Goal: Task Accomplishment & Management: Manage account settings

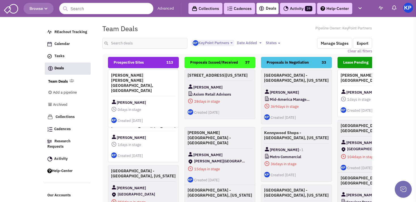
select select "1900"
select select
type input "[GEOGRAPHIC_DATA]"
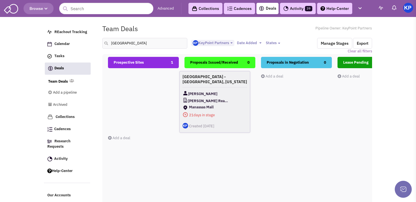
drag, startPoint x: 160, startPoint y: 83, endPoint x: 233, endPoint y: 83, distance: 73.4
click at [233, 83] on div "[GEOGRAPHIC_DATA] - [GEOGRAPHIC_DATA], [US_STATE] [PERSON_NAME] Real Estate Gro…" at bounding box center [214, 102] width 71 height 62
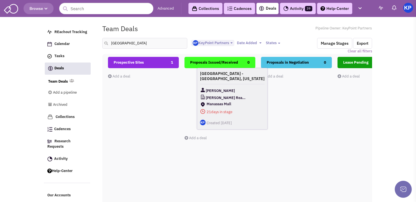
drag, startPoint x: 155, startPoint y: 77, endPoint x: 234, endPoint y: 78, distance: 79.4
click at [234, 78] on h4 "[GEOGRAPHIC_DATA] - [GEOGRAPHIC_DATA], [US_STATE]" at bounding box center [232, 76] width 65 height 10
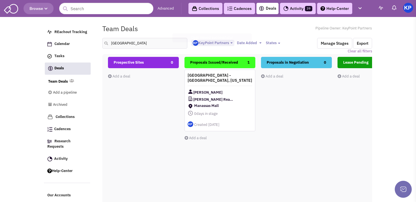
click at [232, 80] on h4 "[GEOGRAPHIC_DATA] - [GEOGRAPHIC_DATA], [US_STATE]" at bounding box center [220, 78] width 65 height 10
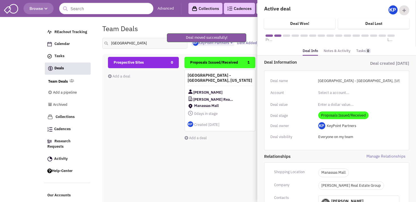
click at [334, 49] on link "Notes & Activity" at bounding box center [337, 51] width 27 height 8
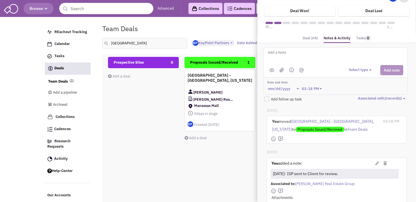
scroll to position [8, 0]
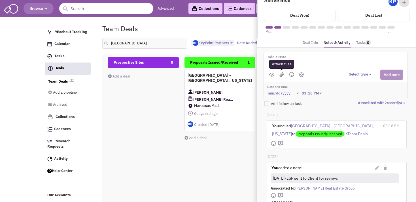
click at [280, 74] on img at bounding box center [281, 74] width 5 height 5
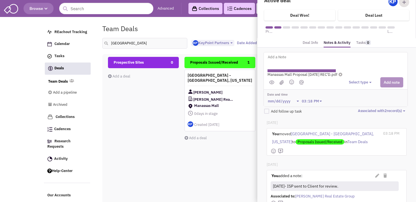
click at [355, 78] on div "Select type Select type" at bounding box center [376, 82] width 54 height 10
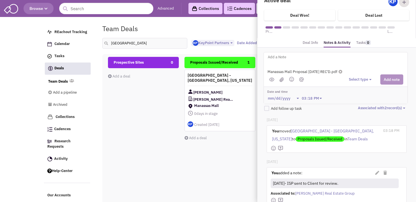
click at [356, 80] on button "Select type" at bounding box center [361, 79] width 24 height 5
click at [359, 105] on div "Log a note" at bounding box center [358, 106] width 14 height 5
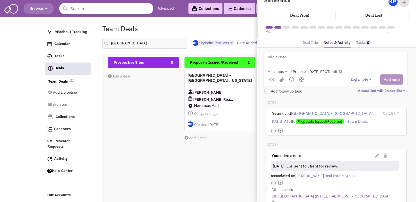
click at [330, 66] on textarea at bounding box center [337, 62] width 140 height 16
drag, startPoint x: 275, startPoint y: 56, endPoint x: 266, endPoint y: 56, distance: 8.8
click at [267, 56] on textarea "[DATE]- Proposal received;" at bounding box center [337, 62] width 140 height 16
click at [329, 56] on textarea "[DATE]- Proposal received;" at bounding box center [337, 62] width 140 height 16
type textarea "[DATE]- Proposal received; sent to Client for review."
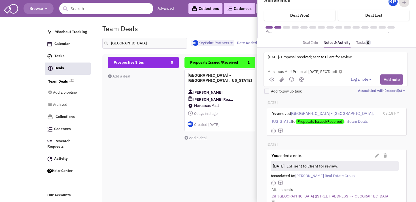
click at [381, 78] on button "Add note" at bounding box center [391, 80] width 23 height 10
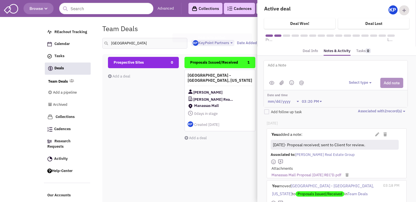
click at [210, 151] on div "Proposals Issued/Received 1 [GEOGRAPHIC_DATA] - [GEOGRAPHIC_DATA], [US_STATE] […" at bounding box center [219, 157] width 71 height 201
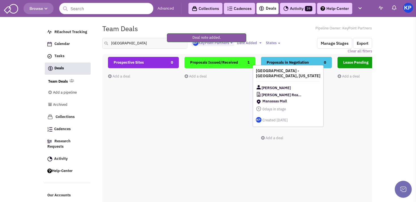
drag, startPoint x: 225, startPoint y: 97, endPoint x: 294, endPoint y: 94, distance: 68.7
click at [294, 93] on span "[PERSON_NAME] Real Estate Group" at bounding box center [282, 95] width 41 height 7
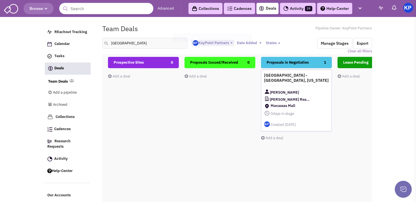
click at [308, 84] on div "[GEOGRAPHIC_DATA] - [GEOGRAPHIC_DATA], [US_STATE] [PERSON_NAME] Real Estate Gro…" at bounding box center [296, 101] width 71 height 62
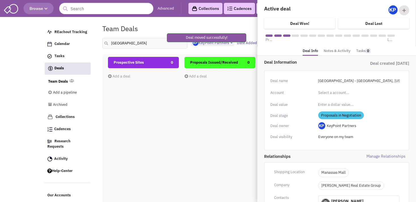
click at [337, 51] on link "Notes & Activity" at bounding box center [337, 51] width 27 height 8
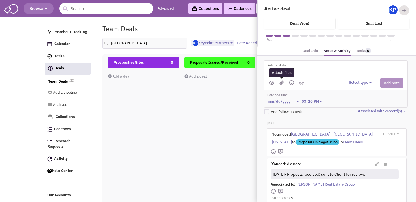
click at [282, 83] on img at bounding box center [281, 82] width 5 height 5
click at [283, 66] on textarea at bounding box center [337, 70] width 140 height 16
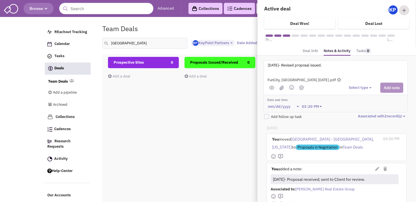
type textarea "[DATE]- Revised proposal issued."
click at [351, 86] on button "Select type" at bounding box center [361, 87] width 24 height 5
click at [353, 113] on div "Log a note" at bounding box center [358, 114] width 14 height 5
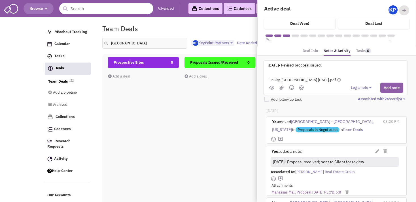
click at [382, 87] on button "Add note" at bounding box center [391, 88] width 23 height 10
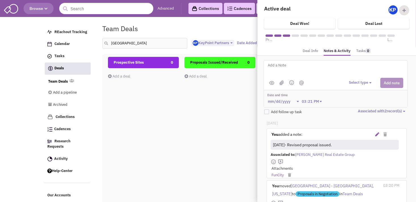
click at [375, 135] on icon at bounding box center [377, 135] width 4 height 4
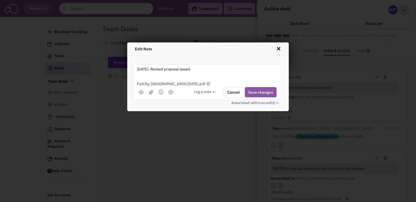
drag, startPoint x: 166, startPoint y: 70, endPoint x: 154, endPoint y: 71, distance: 12.8
click at [154, 71] on textarea "[DATE]- Revised proposal issued." at bounding box center [207, 74] width 140 height 16
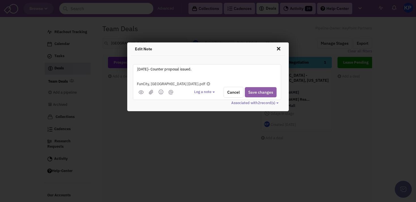
type textarea "[DATE]- Counter proposal issued."
click at [259, 93] on button "Save changes" at bounding box center [261, 92] width 32 height 10
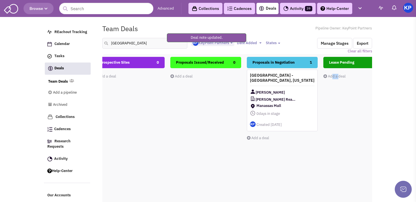
drag, startPoint x: 344, startPoint y: 120, endPoint x: 336, endPoint y: 123, distance: 8.1
click at [337, 122] on div "Lease Pending 0 Add a deal Total: $ 0" at bounding box center [358, 157] width 71 height 201
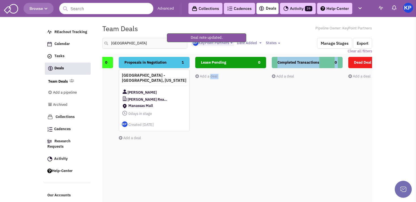
drag, startPoint x: 326, startPoint y: 127, endPoint x: 272, endPoint y: 137, distance: 55.4
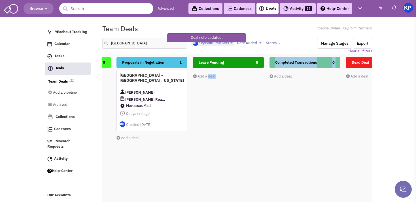
click at [231, 142] on div "Lease Pending 0 Add a deal Total: $ 0" at bounding box center [228, 157] width 71 height 201
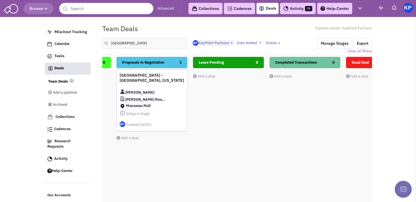
click at [176, 76] on h4 "[GEOGRAPHIC_DATA] - [GEOGRAPHIC_DATA], [US_STATE]" at bounding box center [152, 78] width 65 height 10
click at [167, 84] on div "[GEOGRAPHIC_DATA] - [GEOGRAPHIC_DATA], [US_STATE] [PERSON_NAME] Real Estate Gro…" at bounding box center [151, 101] width 71 height 62
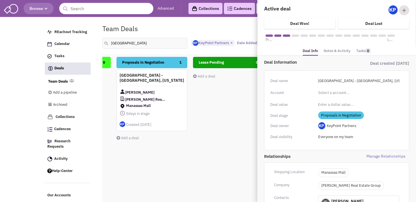
click at [329, 49] on link "Notes & Activity" at bounding box center [337, 51] width 27 height 8
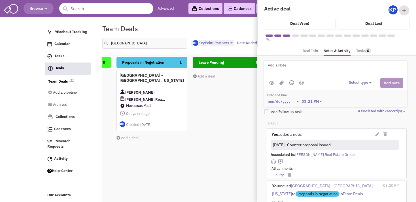
click at [296, 65] on textarea at bounding box center [337, 70] width 140 height 16
click at [281, 81] on img at bounding box center [281, 82] width 5 height 5
click at [328, 66] on textarea "[DATE]- Revised proposal received." at bounding box center [337, 70] width 140 height 16
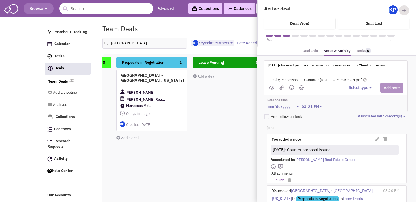
type textarea "[DATE]- Revised proposal received; comparison sent to Client for review."
click at [354, 87] on button "Select type" at bounding box center [361, 87] width 24 height 5
click at [360, 112] on div "Log a note" at bounding box center [358, 114] width 14 height 5
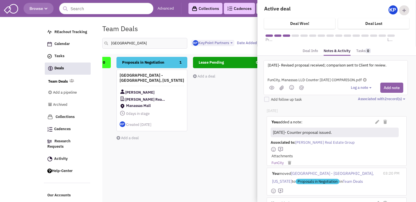
click at [384, 89] on button "Add note" at bounding box center [391, 88] width 23 height 10
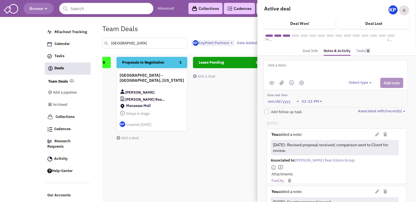
click at [139, 46] on input "[GEOGRAPHIC_DATA]" at bounding box center [144, 43] width 85 height 11
type input "m"
type input "crestwood"
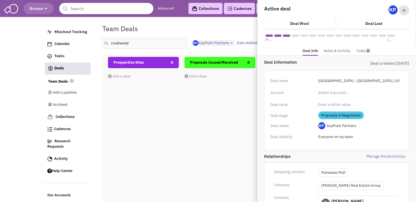
click at [157, 116] on div "Prospective Sites 0 Add a deal Total: $ 0" at bounding box center [143, 157] width 71 height 201
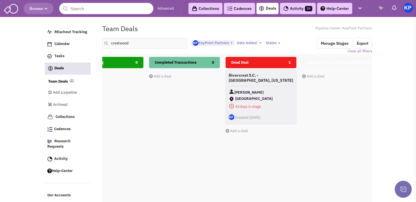
scroll to position [0, 265]
click at [270, 81] on h4 "Rivercrest S.C. - [GEOGRAPHIC_DATA], [US_STATE]" at bounding box center [260, 78] width 65 height 10
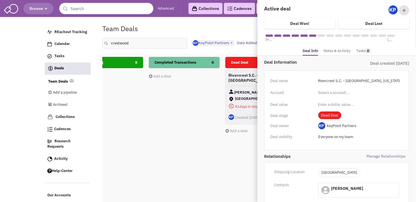
click at [335, 51] on link "Notes & Activity" at bounding box center [337, 51] width 27 height 8
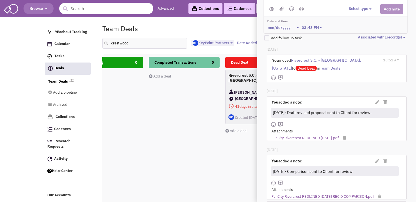
scroll to position [74, 0]
click at [315, 137] on link "FunCity Rivercrest REDLINED [DATE].pdf" at bounding box center [305, 137] width 67 height 5
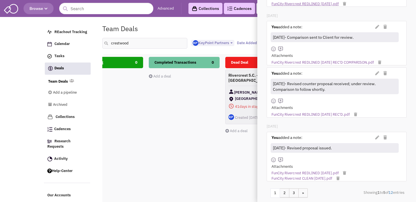
scroll to position [215, 0]
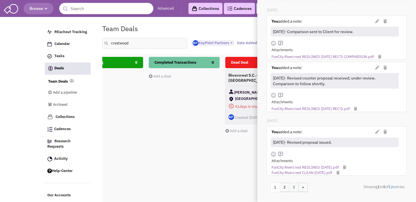
click at [292, 183] on link "3" at bounding box center [294, 187] width 10 height 9
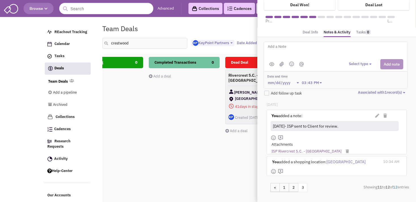
scroll to position [29, 0]
click at [296, 149] on link "ISP Rivercrest S.C. - [GEOGRAPHIC_DATA]" at bounding box center [307, 151] width 70 height 5
